Goal: Task Accomplishment & Management: Use online tool/utility

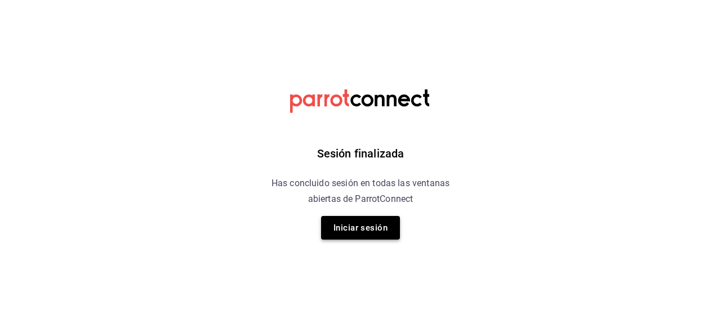
click at [364, 240] on button "Iniciar sesión" at bounding box center [360, 228] width 79 height 24
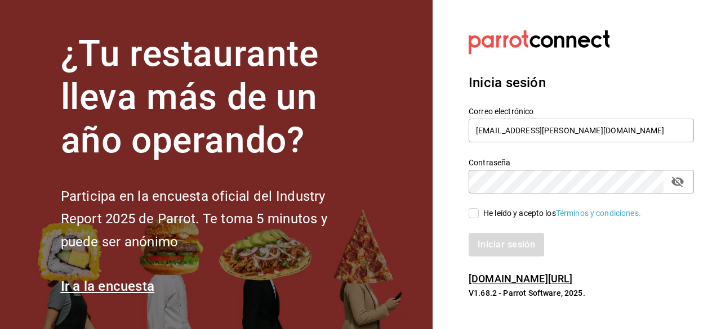
click at [469, 210] on input "He leído y acepto los Términos y condiciones." at bounding box center [474, 213] width 10 height 10
checkbox input "true"
click at [497, 250] on button "Iniciar sesión" at bounding box center [507, 245] width 77 height 24
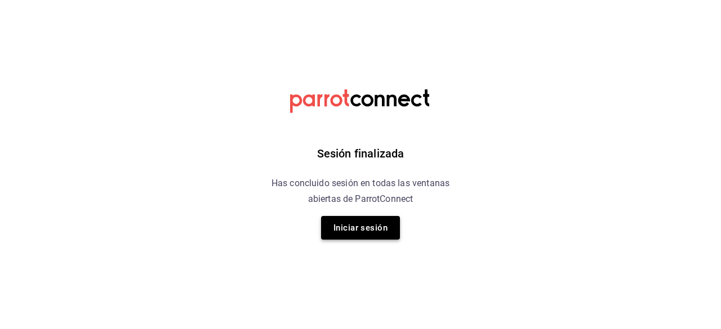
click at [380, 233] on button "Iniciar sesión" at bounding box center [360, 228] width 79 height 24
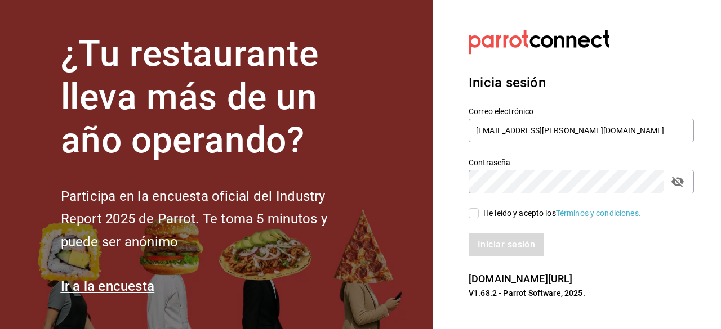
click at [472, 217] on input "He leído y acepto los Términos y condiciones." at bounding box center [474, 213] width 10 height 10
checkbox input "true"
click at [495, 233] on button "Iniciar sesión" at bounding box center [507, 245] width 77 height 24
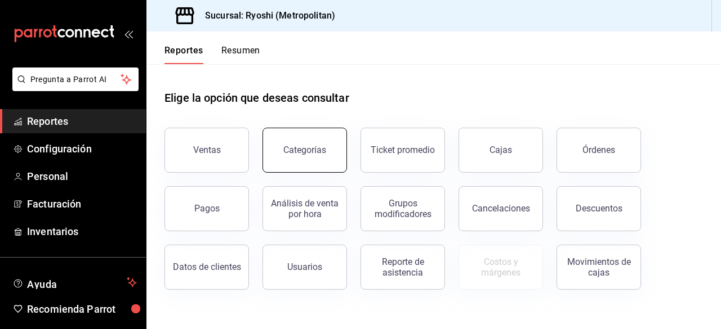
click at [318, 151] on div "Categorías" at bounding box center [304, 150] width 43 height 11
click at [318, 151] on html "Pregunta a Parrot AI Reportes Configuración Personal Facturación Inventarios Ay…" at bounding box center [360, 164] width 721 height 329
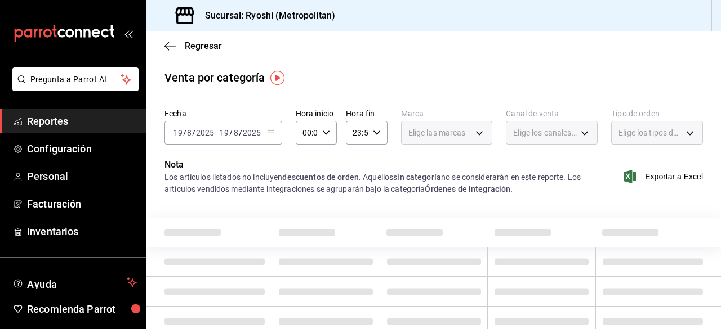
click at [274, 136] on div "2025-08-19 19 / 8 / 2025 - 2025-08-19 19 / 8 / 2025" at bounding box center [223, 133] width 118 height 24
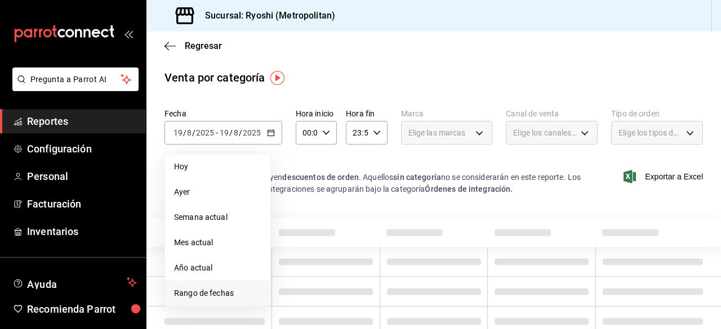
click at [208, 294] on span "Rango de fechas" at bounding box center [217, 294] width 87 height 12
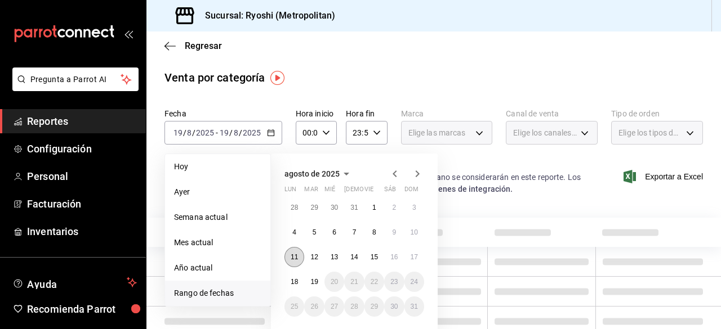
click at [290, 253] on button "11" at bounding box center [294, 257] width 20 height 20
click at [293, 283] on abbr "18" at bounding box center [294, 282] width 7 height 8
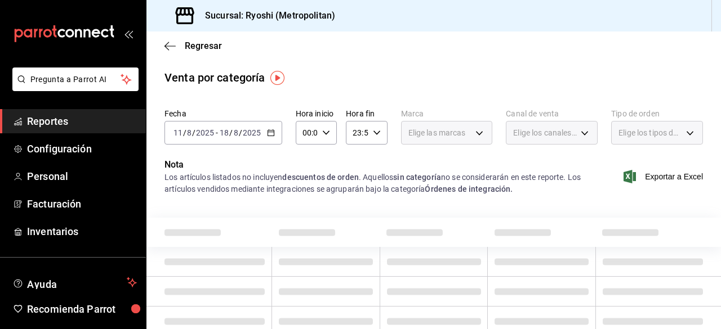
click at [327, 132] on \(Stroke\) "button" at bounding box center [326, 133] width 7 height 4
click at [309, 182] on button "01" at bounding box center [305, 188] width 16 height 23
type input "01:00"
click at [310, 180] on button "05" at bounding box center [305, 184] width 16 height 23
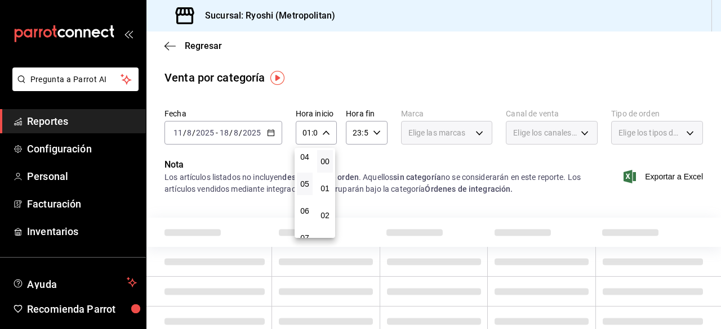
type input "05:00"
click at [374, 136] on div at bounding box center [360, 164] width 721 height 329
click at [374, 136] on icon "button" at bounding box center [377, 133] width 8 height 8
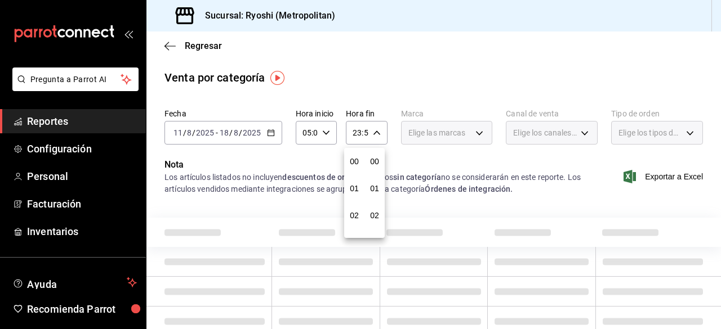
scroll to position [1532, 0]
click at [355, 171] on span "21" at bounding box center [354, 170] width 2 height 9
type input "21:59"
click at [356, 171] on button "05" at bounding box center [354, 166] width 16 height 23
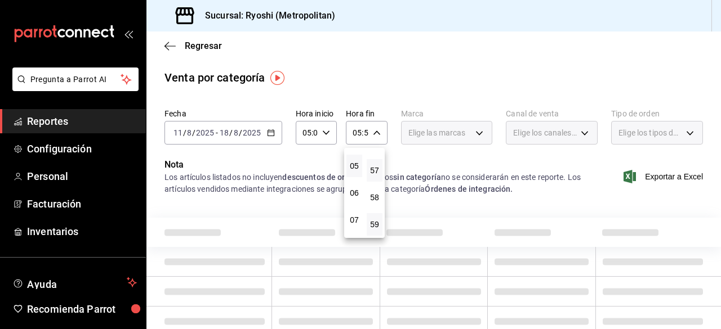
click at [369, 173] on button "57" at bounding box center [375, 170] width 16 height 23
type input "05:57"
click at [373, 160] on span "00" at bounding box center [374, 161] width 2 height 9
type input "05:00"
click at [428, 167] on div at bounding box center [360, 164] width 721 height 329
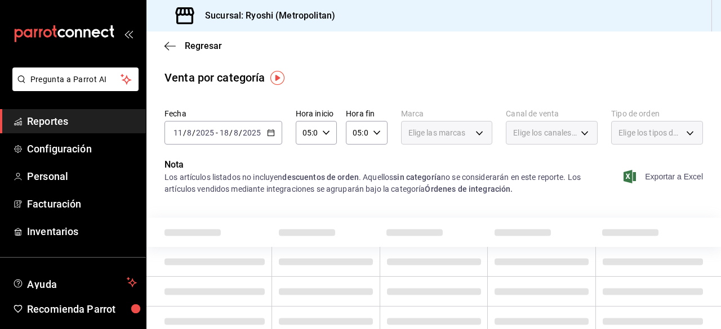
click at [643, 180] on span "Exportar a Excel" at bounding box center [664, 177] width 77 height 14
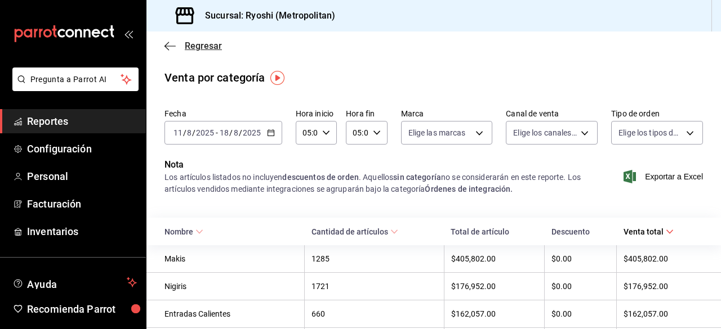
click at [167, 43] on icon "button" at bounding box center [169, 46] width 11 height 10
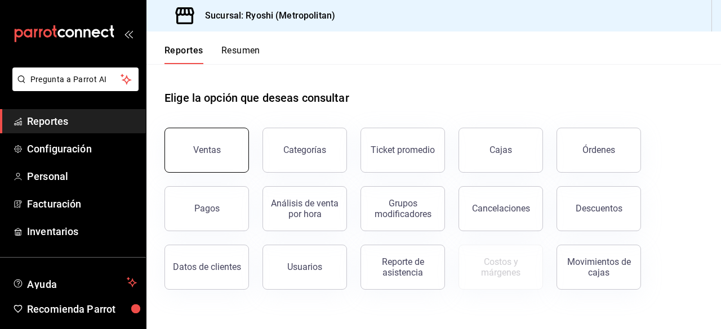
click at [189, 141] on button "Ventas" at bounding box center [206, 150] width 84 height 45
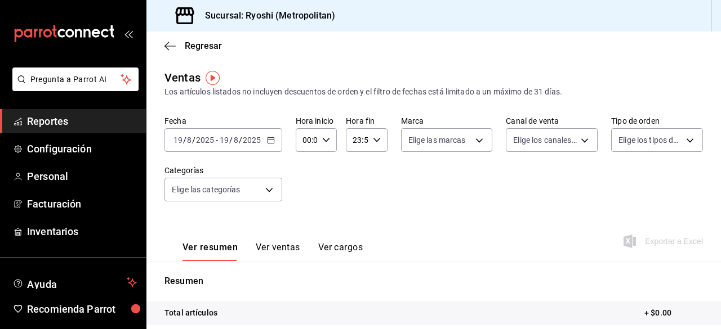
click at [275, 244] on button "Ver ventas" at bounding box center [278, 251] width 44 height 19
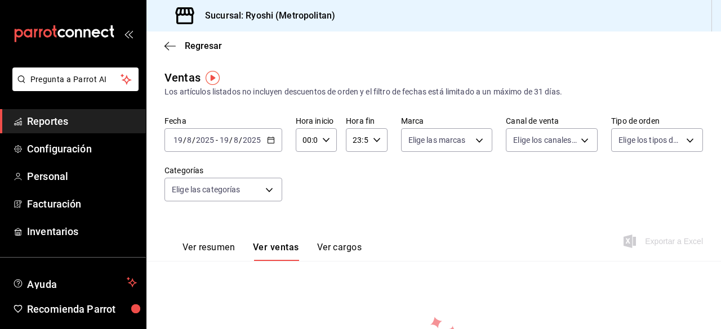
click at [267, 146] on div "2025-08-19 19 / 8 / 2025 - 2025-08-19 19 / 8 / 2025" at bounding box center [223, 140] width 118 height 24
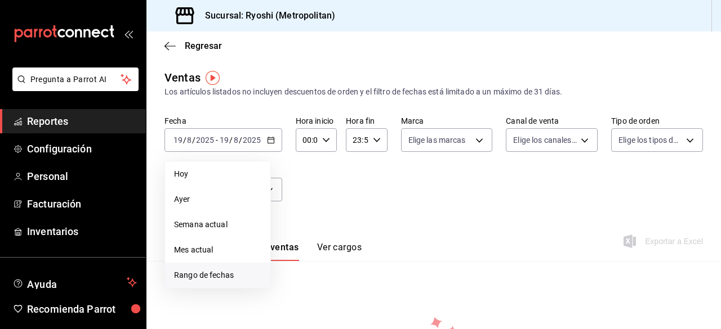
click at [219, 273] on span "Rango de fechas" at bounding box center [217, 276] width 87 height 12
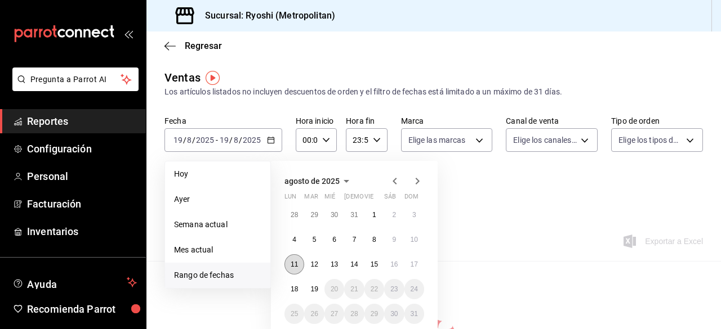
click at [296, 260] on button "11" at bounding box center [294, 265] width 20 height 20
click at [292, 290] on abbr "18" at bounding box center [294, 290] width 7 height 8
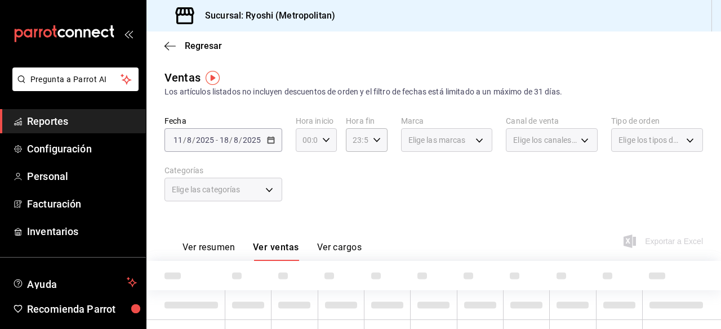
click at [323, 142] on icon "button" at bounding box center [326, 140] width 8 height 8
click at [307, 188] on button "01" at bounding box center [305, 196] width 16 height 23
type input "01:00"
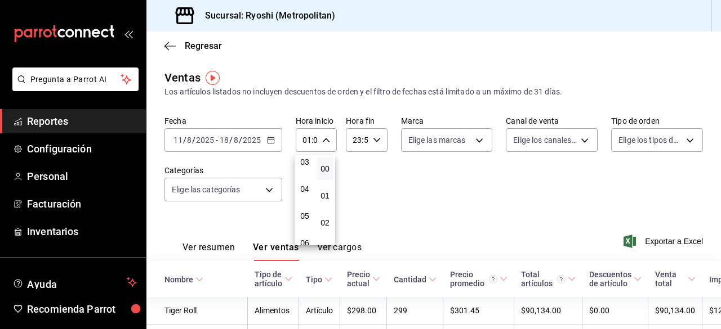
scroll to position [90, 0]
click at [306, 211] on span "05" at bounding box center [305, 213] width 2 height 9
type input "05:00"
click at [378, 142] on div at bounding box center [360, 164] width 721 height 329
click at [377, 142] on div "23:59 Hora fin" at bounding box center [366, 140] width 41 height 24
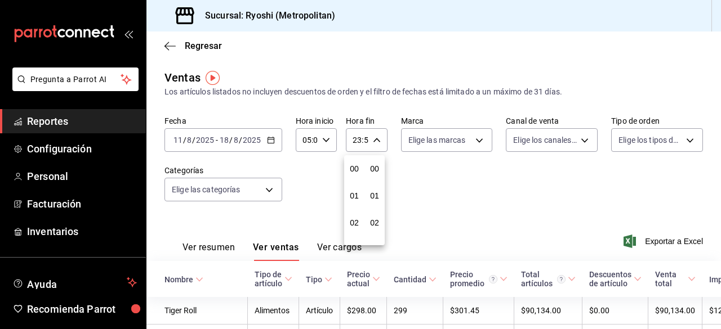
scroll to position [1532, 0]
click at [360, 170] on button "21" at bounding box center [354, 178] width 16 height 23
type input "21:59"
click at [360, 170] on button "05" at bounding box center [354, 173] width 16 height 23
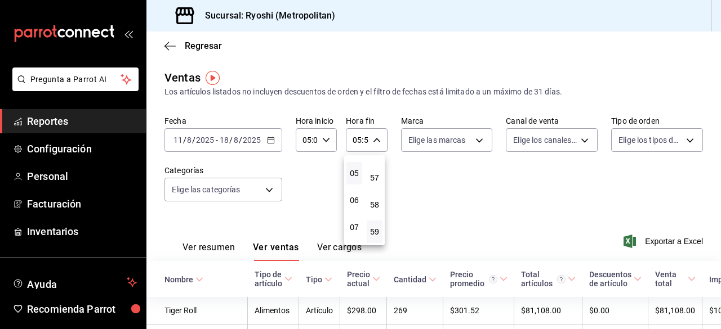
click at [374, 141] on div at bounding box center [360, 164] width 721 height 329
click at [374, 141] on \(Stroke\) "button" at bounding box center [376, 140] width 7 height 4
click at [374, 170] on button "57" at bounding box center [375, 178] width 16 height 23
type input "05:57"
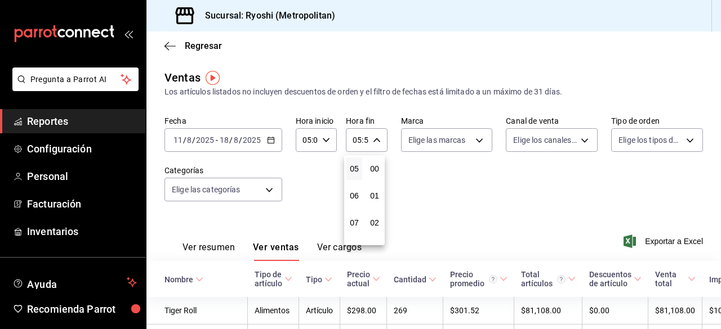
click at [374, 170] on span "00" at bounding box center [374, 168] width 2 height 9
type input "05:00"
click at [417, 172] on div at bounding box center [360, 164] width 721 height 329
click at [656, 238] on span "Exportar a Excel" at bounding box center [664, 242] width 77 height 14
